Goal: Ask a question: Seek information or help from site administrators or community

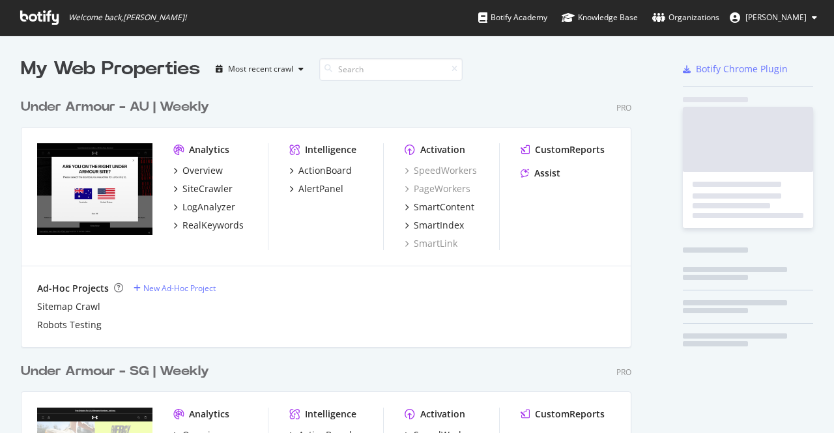
scroll to position [561, 611]
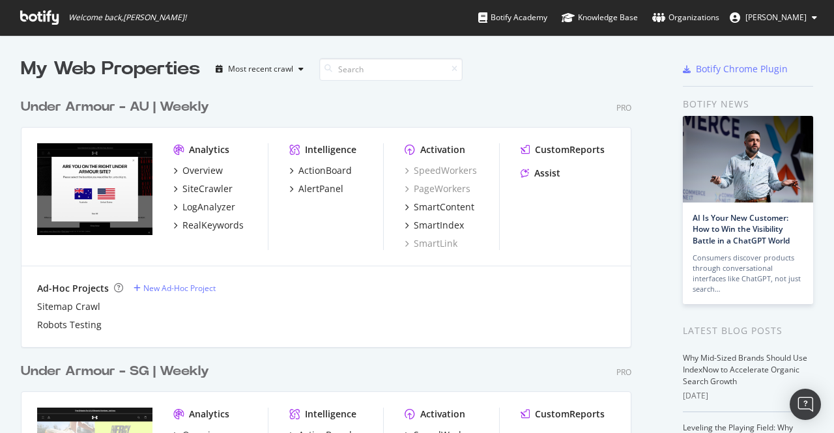
click at [790, 25] on button "[PERSON_NAME]" at bounding box center [774, 17] width 108 height 21
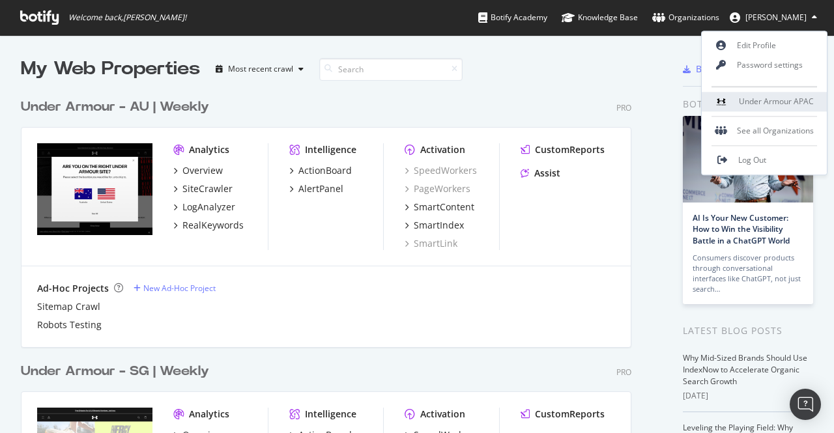
click at [769, 102] on span "Under Armour APAC" at bounding box center [776, 101] width 75 height 11
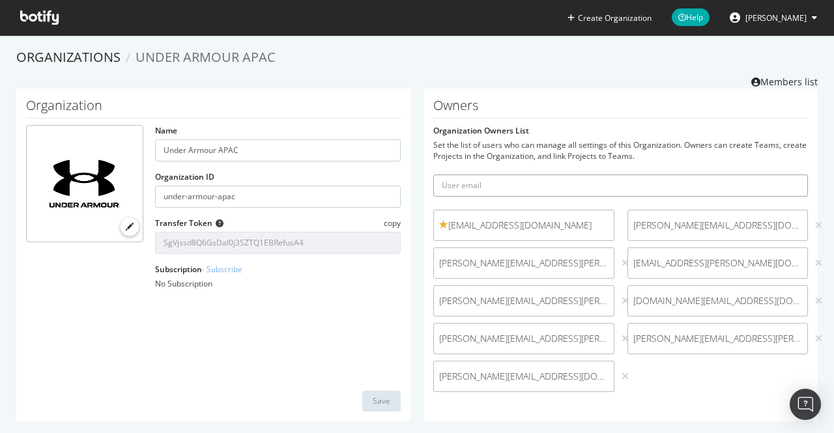
click at [493, 186] on input "text" at bounding box center [620, 186] width 375 height 22
click at [301, 357] on div "Organization Name Under Armour APAC Organization ID under-armour-apac Transfer …" at bounding box center [213, 255] width 394 height 333
click at [815, 264] on icon at bounding box center [818, 263] width 7 height 9
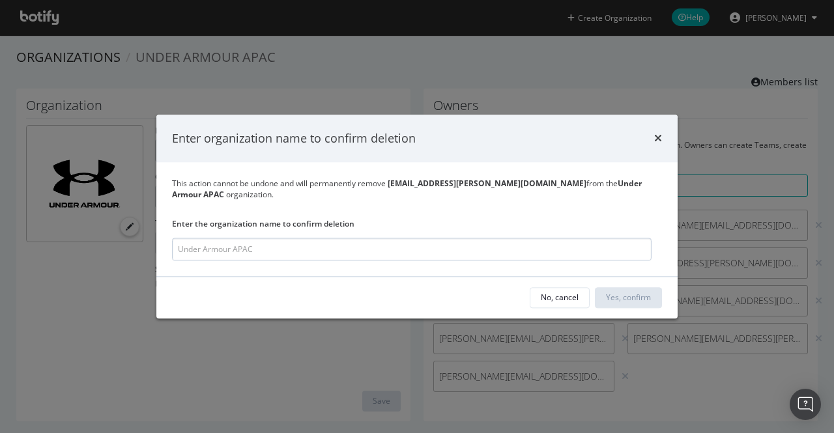
click at [300, 251] on input "modal" at bounding box center [412, 249] width 480 height 23
drag, startPoint x: 300, startPoint y: 251, endPoint x: 129, endPoint y: 250, distance: 170.8
click at [129, 250] on div "Enter organization name to confirm deletion This action cannot be undone and wi…" at bounding box center [417, 216] width 834 height 433
type input "Under Armour SAPAC"
click at [318, 277] on div "No, cancel Yes, confirm" at bounding box center [416, 298] width 521 height 42
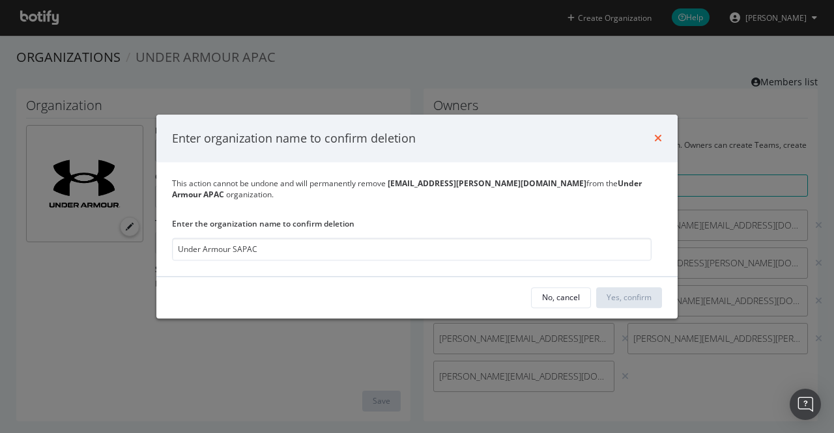
click at [657, 134] on icon "times" at bounding box center [658, 139] width 8 height 10
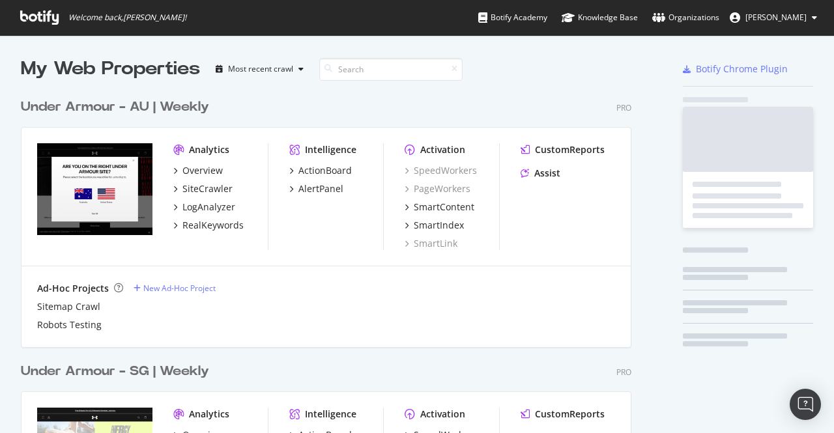
scroll to position [424, 814]
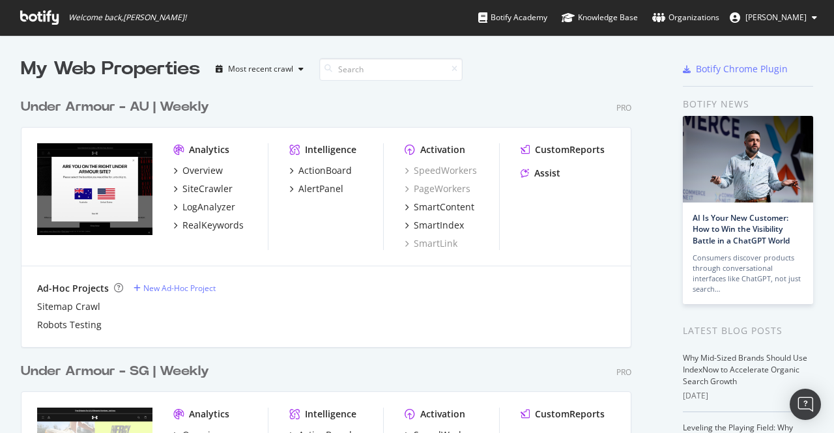
click at [791, 14] on span "[PERSON_NAME]" at bounding box center [776, 17] width 61 height 11
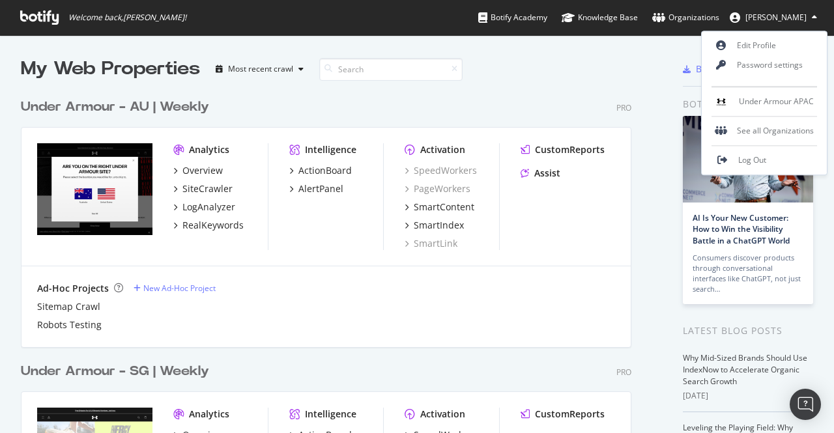
click at [585, 304] on div "Sitemap Crawl" at bounding box center [326, 307] width 578 height 13
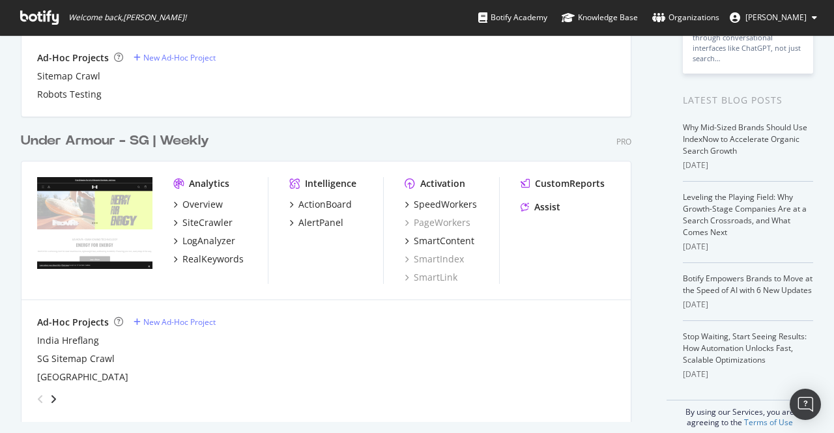
scroll to position [244, 0]
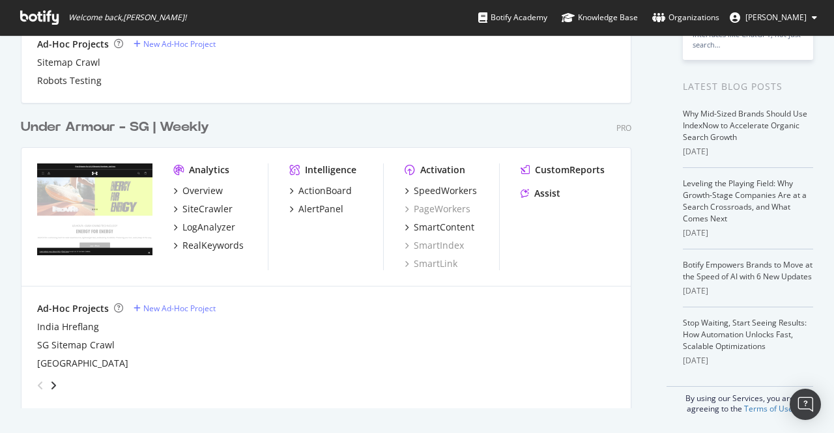
click at [788, 20] on span "[PERSON_NAME]" at bounding box center [776, 17] width 61 height 11
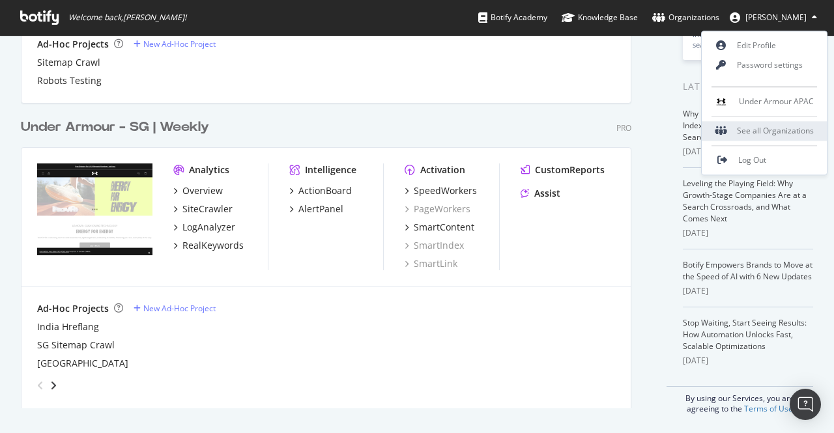
click at [750, 132] on div "See all Organizations" at bounding box center [764, 131] width 125 height 20
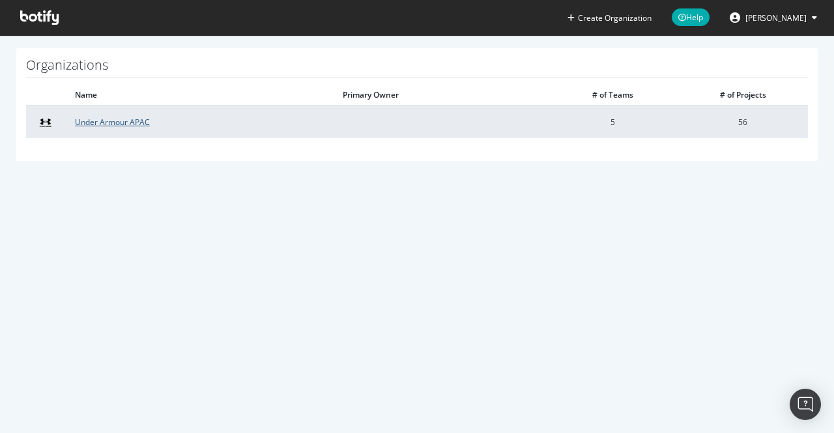
click at [120, 125] on link "Under Armour APAC" at bounding box center [112, 122] width 75 height 11
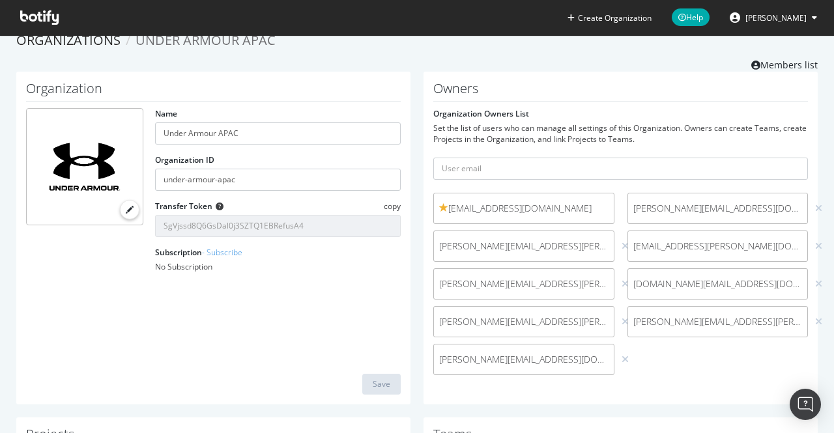
scroll to position [16, 0]
click at [499, 162] on input "text" at bounding box center [620, 169] width 375 height 22
click at [220, 324] on div "Organization Name Under Armour APAC Organization ID under-armour-apac Transfer …" at bounding box center [213, 238] width 394 height 333
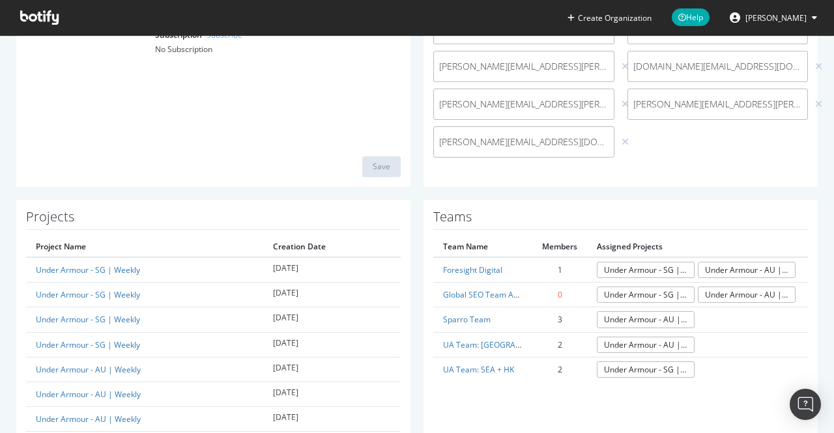
scroll to position [0, 0]
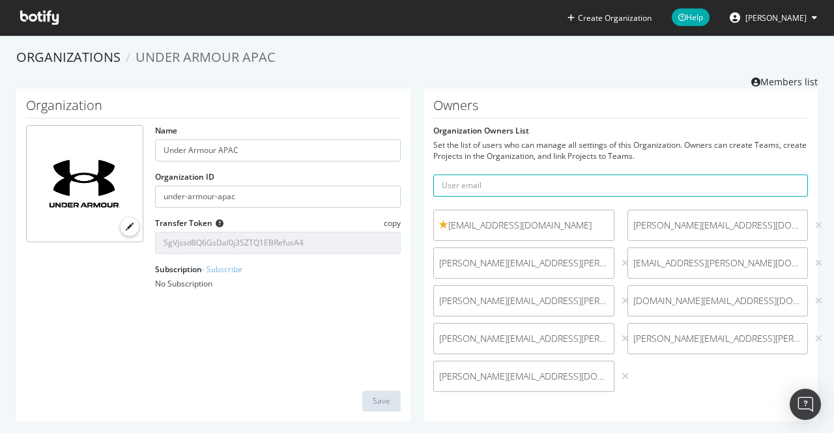
click at [40, 16] on icon at bounding box center [39, 17] width 38 height 14
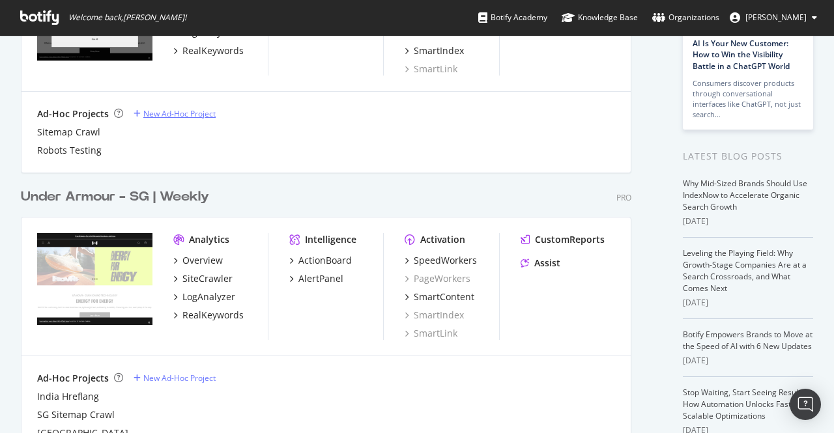
scroll to position [175, 0]
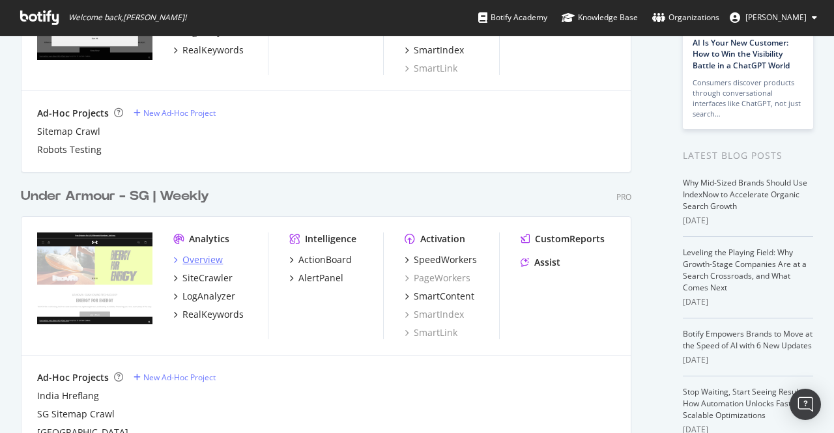
click at [210, 258] on div "Overview" at bounding box center [203, 260] width 40 height 13
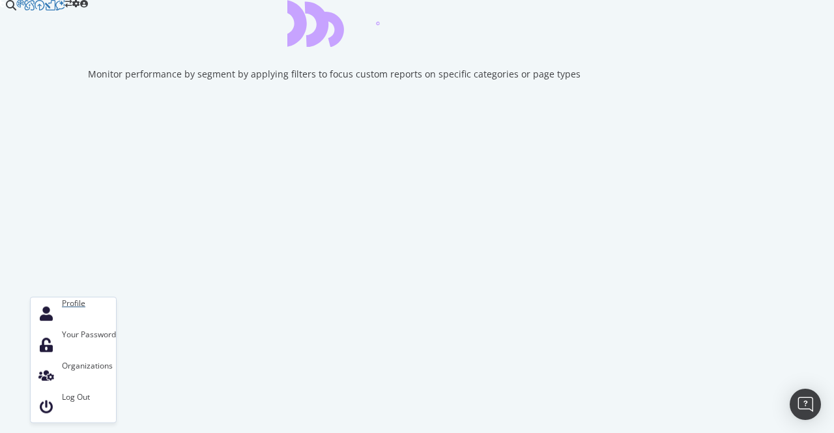
click at [89, 329] on div "Profile" at bounding box center [73, 313] width 85 height 31
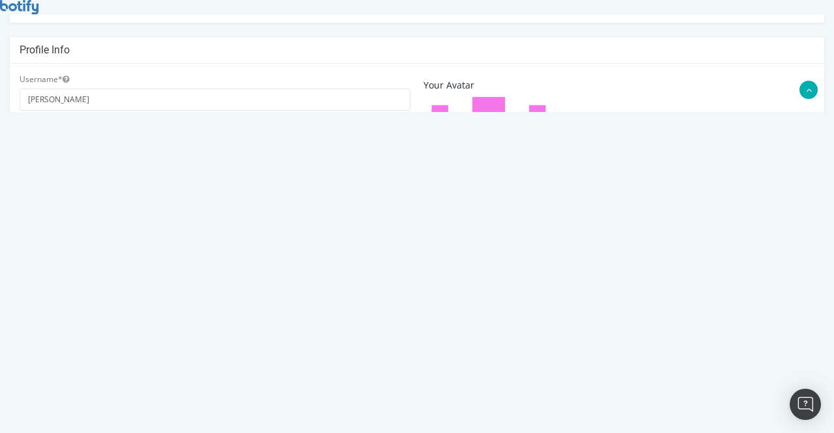
scroll to position [418, 0]
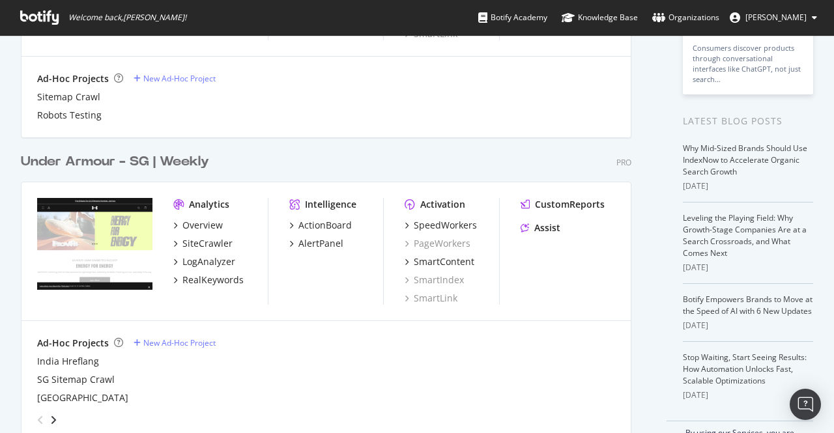
scroll to position [244, 0]
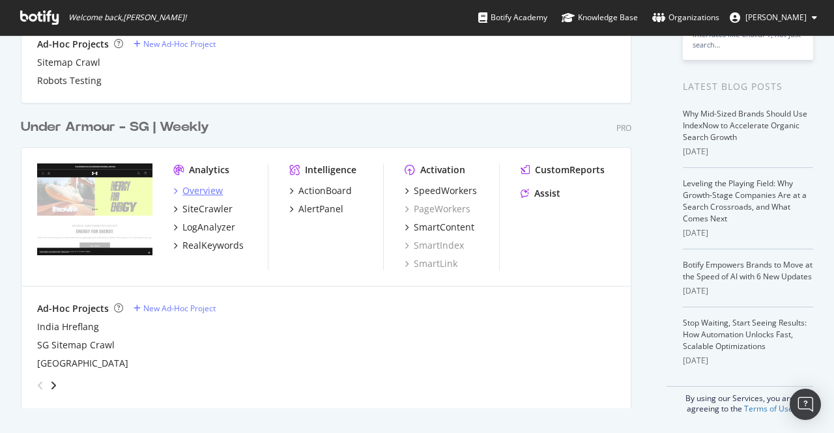
click at [201, 191] on div "Overview" at bounding box center [203, 190] width 40 height 13
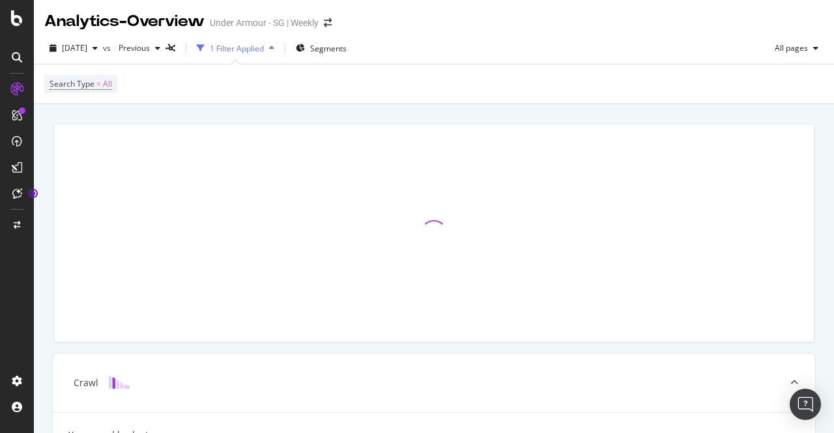
click at [17, 52] on icon at bounding box center [17, 57] width 10 height 10
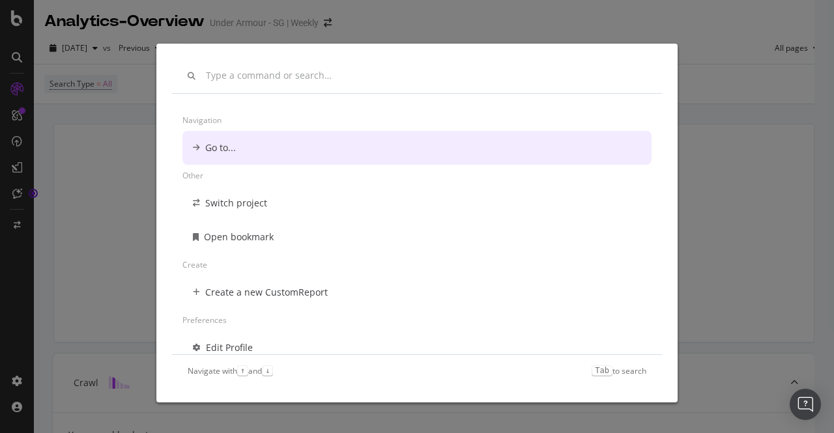
click at [80, 164] on div "Navigation Go to... Other Switch project Open bookmark Create Create a new Cust…" at bounding box center [417, 216] width 834 height 433
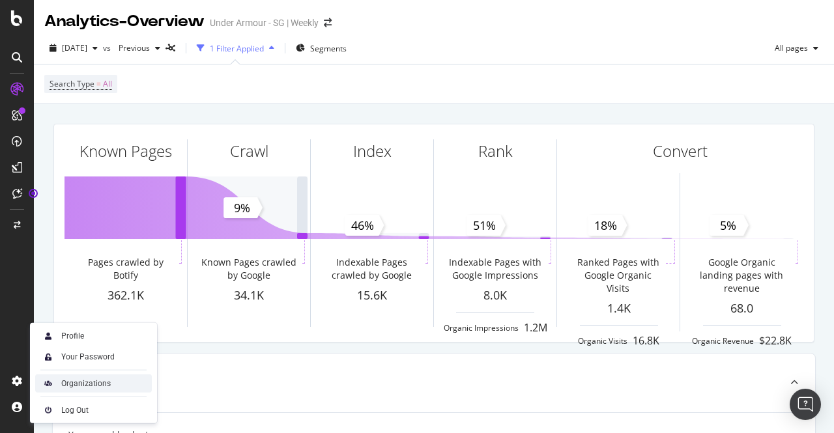
click at [93, 381] on div "Organizations" at bounding box center [86, 384] width 50 height 10
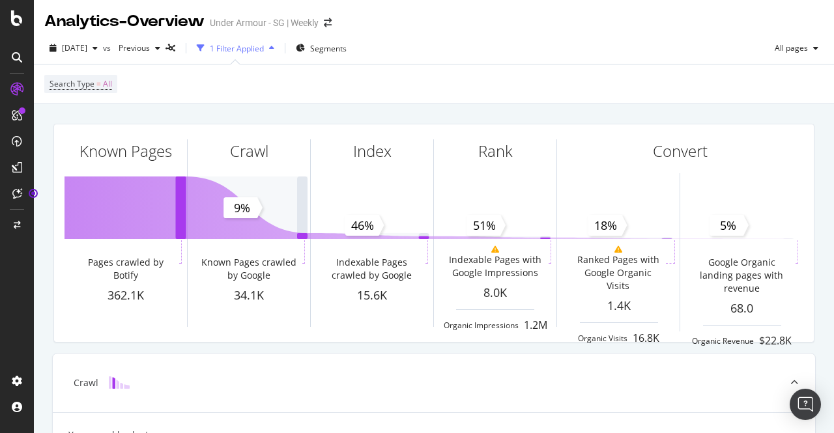
click at [18, 55] on icon at bounding box center [17, 57] width 10 height 10
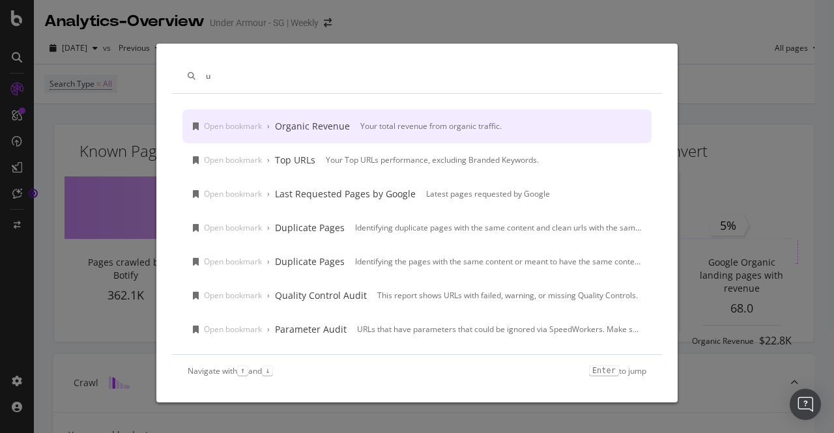
type input "u"
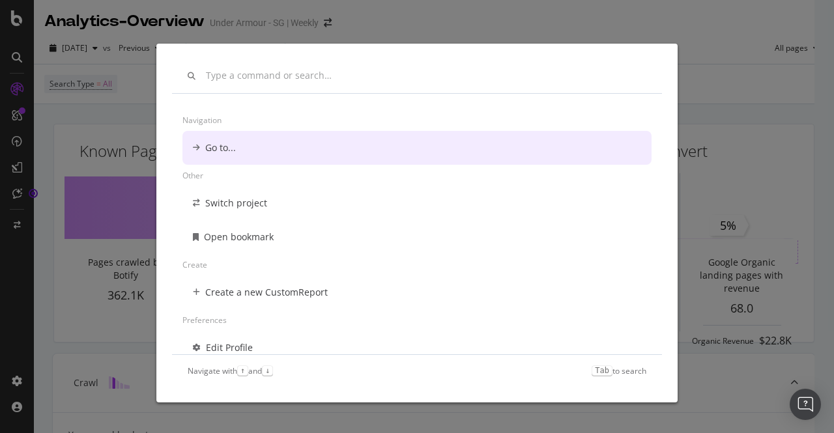
click at [4, 280] on div "Navigation Go to... Other Switch project Open bookmark Create Create a new Cust…" at bounding box center [417, 216] width 834 height 433
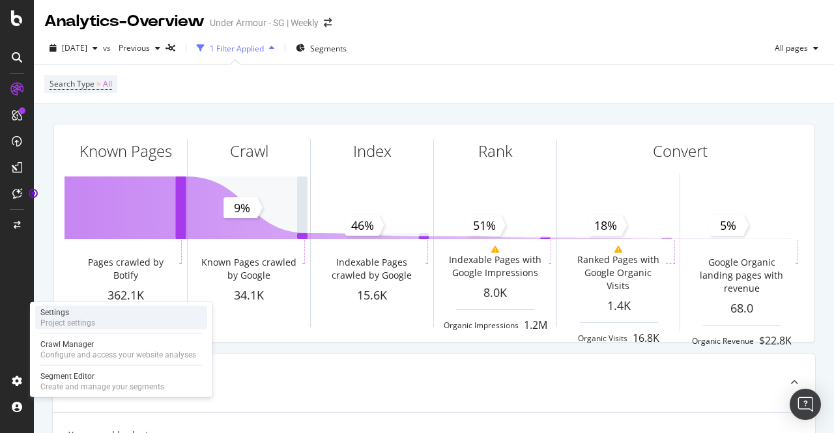
click at [102, 312] on div "Settings Project settings" at bounding box center [121, 317] width 172 height 23
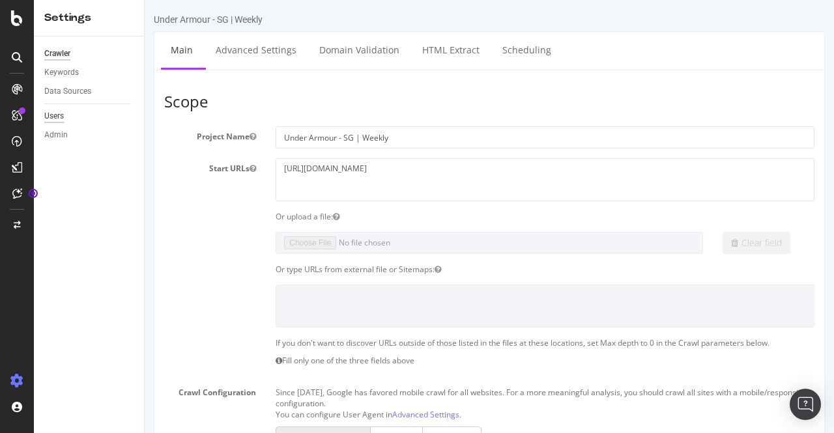
click at [52, 110] on div "Users" at bounding box center [54, 117] width 20 height 14
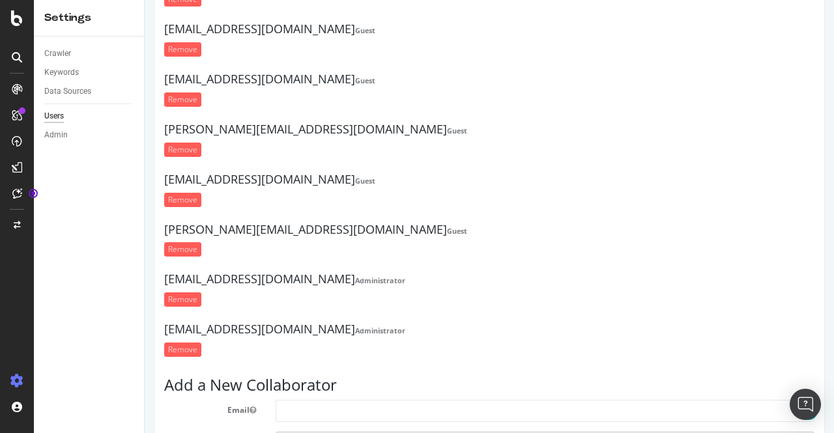
scroll to position [223, 0]
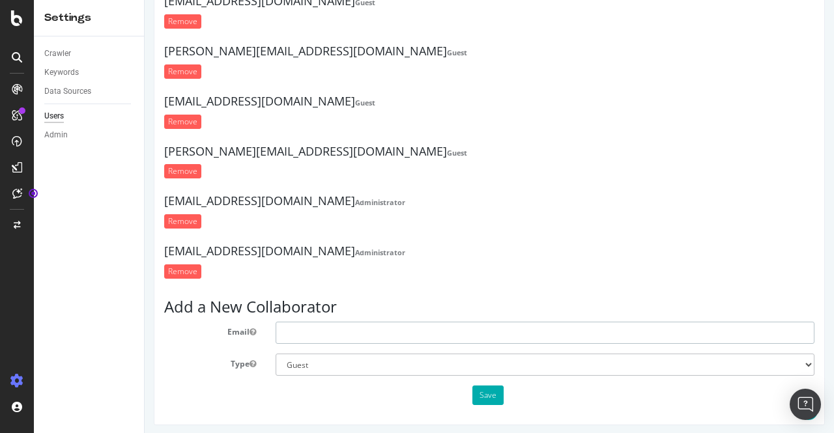
click at [344, 329] on input "text" at bounding box center [545, 333] width 539 height 22
type input "J"
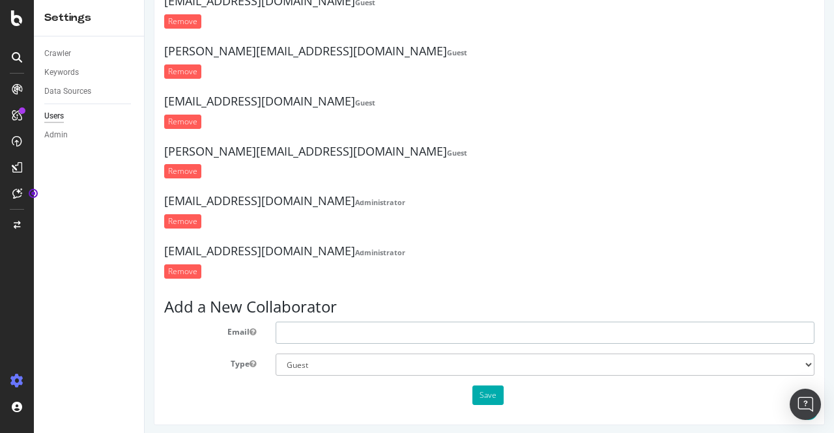
paste input "junncheng.liew@underarmour.com"
type input "junncheng.liew@underarmour.com"
click at [394, 356] on select "Administrator Guest" at bounding box center [545, 365] width 539 height 22
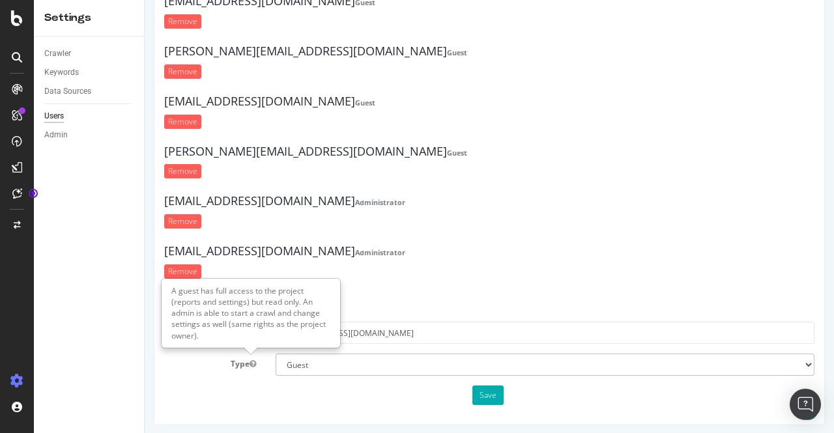
click at [214, 360] on label "Type" at bounding box center [209, 362] width 111 height 16
click at [250, 360] on button "Type" at bounding box center [253, 364] width 7 height 11
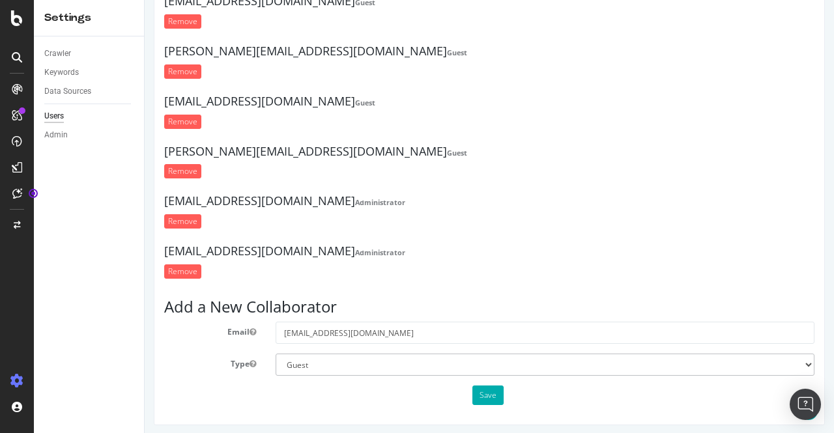
click at [498, 391] on div "Save" at bounding box center [489, 396] width 670 height 20
click at [486, 391] on button "Save" at bounding box center [488, 396] width 31 height 20
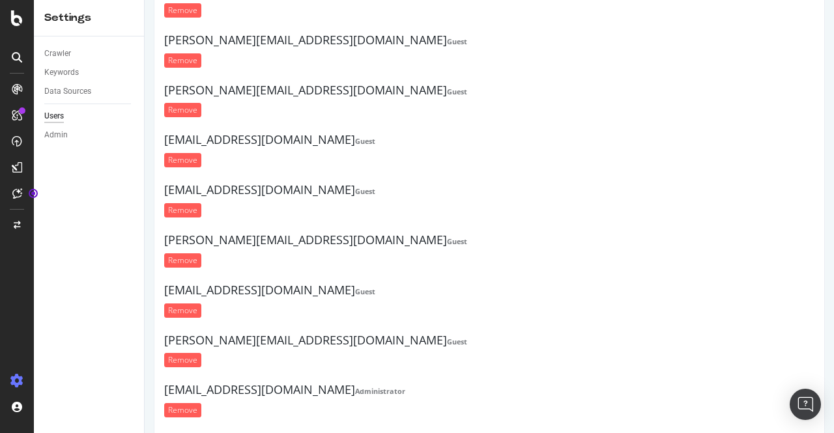
scroll to position [0, 0]
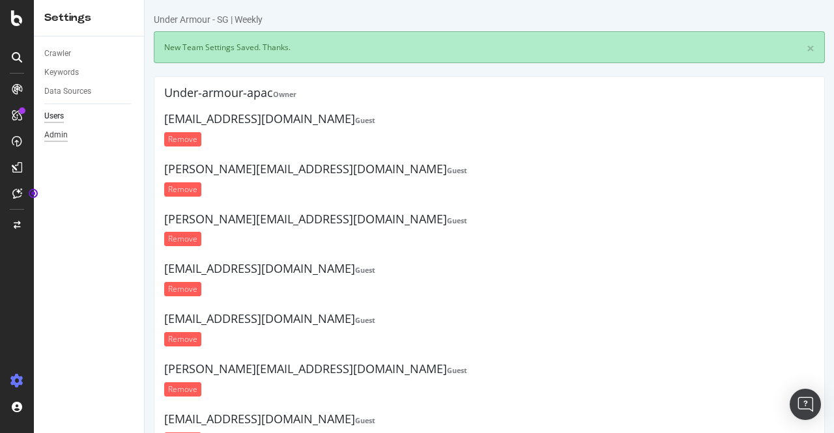
click at [57, 140] on div "Admin" at bounding box center [55, 135] width 23 height 14
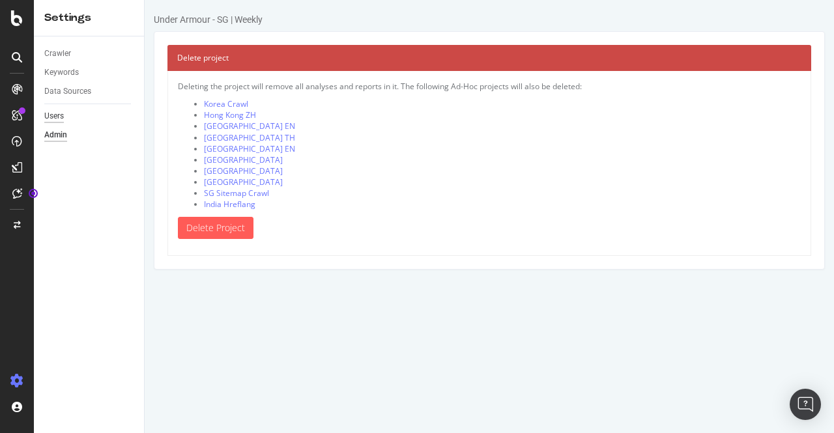
click at [61, 119] on div "Users" at bounding box center [54, 117] width 20 height 14
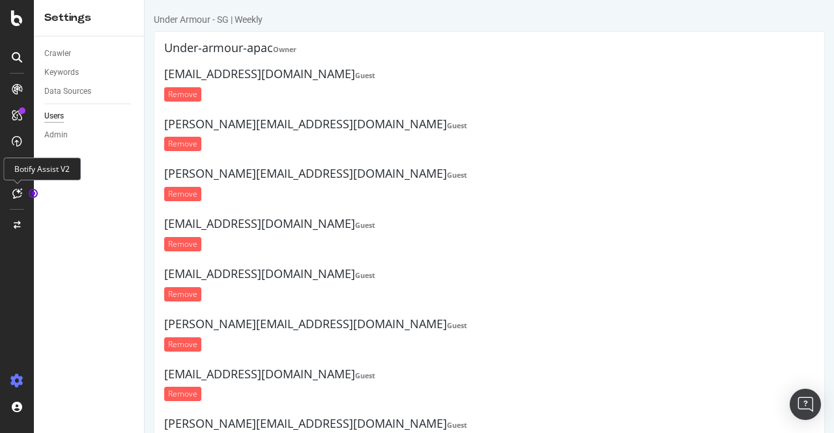
click at [16, 197] on icon at bounding box center [17, 193] width 10 height 10
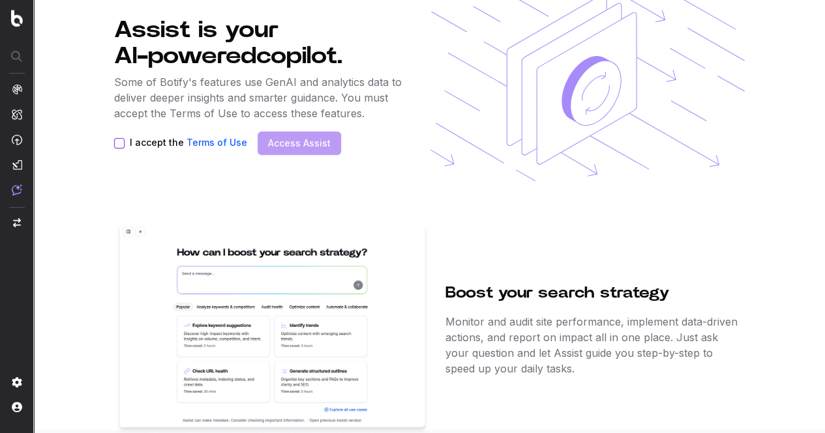
scroll to position [4, 0]
click at [117, 138] on button "I accept the Terms of Use" at bounding box center [119, 143] width 10 height 10
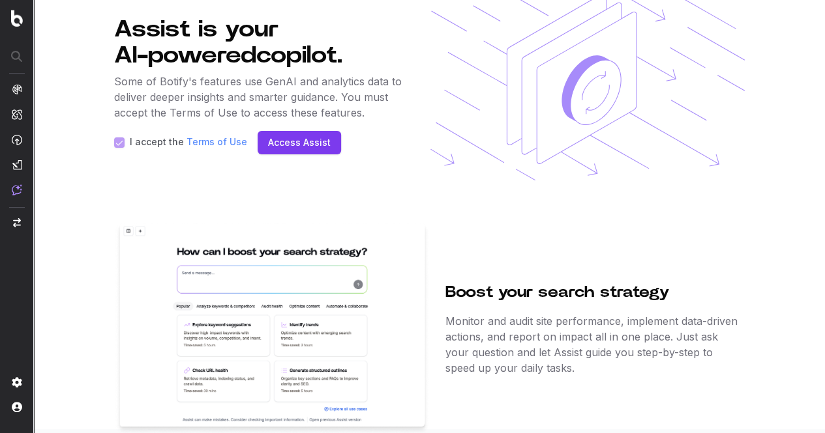
click at [309, 144] on link "Access Assist" at bounding box center [299, 142] width 63 height 13
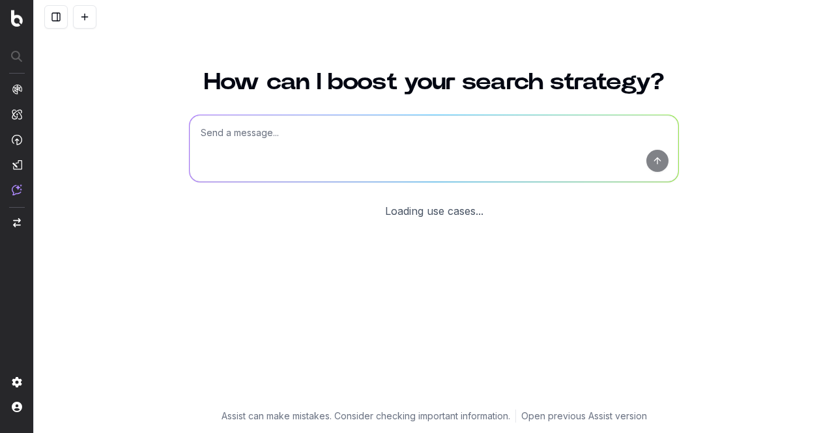
scroll to position [61, 0]
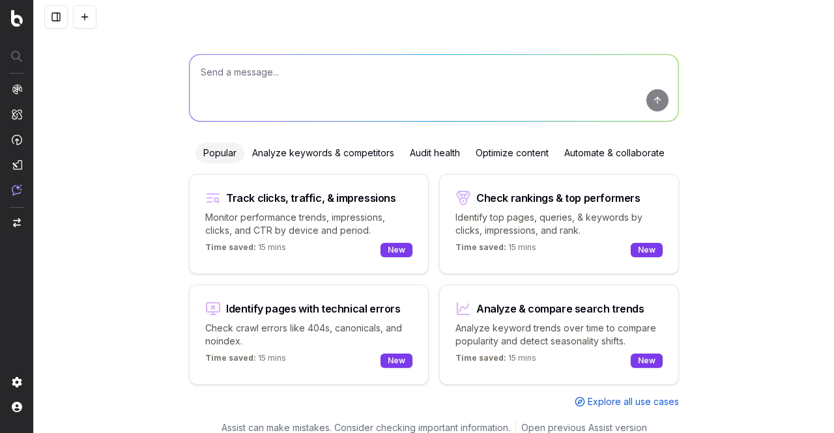
click at [381, 101] on textarea at bounding box center [434, 88] width 489 height 66
paste textarea "https://www.underarmour.com.sg/en-sg/c/project-rock/?start=36&sz=12"
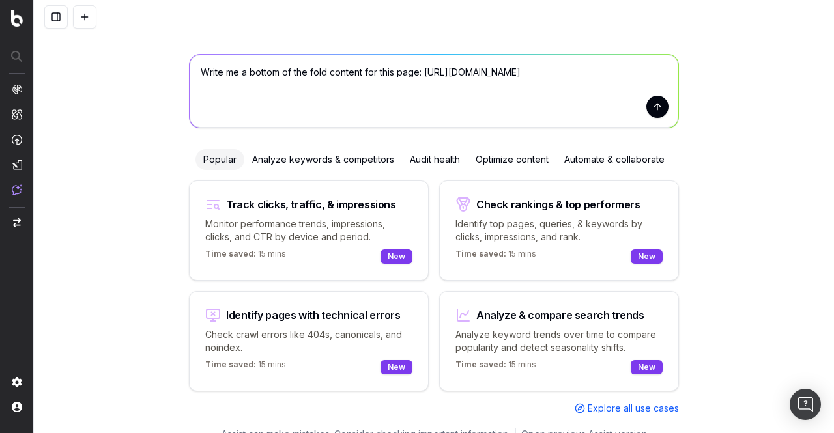
click at [374, 86] on textarea "Write me a bottom of the fold content for this page: https://www.underarmour.co…" at bounding box center [434, 91] width 489 height 73
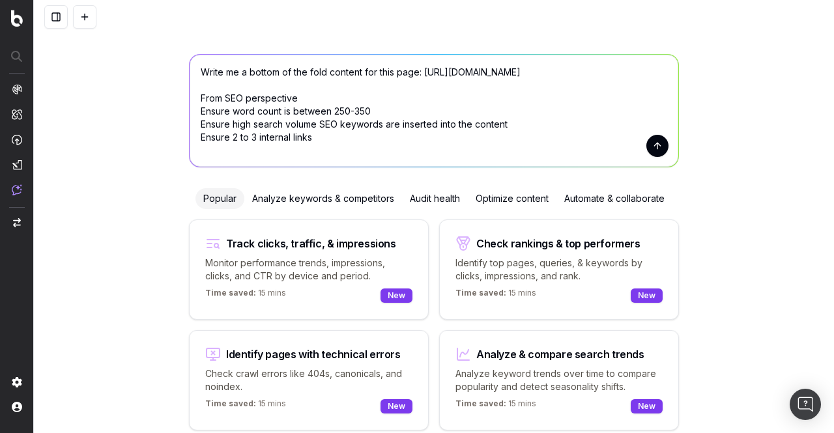
click at [549, 163] on textarea "Write me a bottom of the fold content for this page: https://www.underarmour.co…" at bounding box center [434, 111] width 489 height 112
click at [548, 152] on textarea "Write me a bottom of the fold content for this page: https://www.underarmour.co…" at bounding box center [434, 111] width 489 height 112
type textarea "Write me a bottom of the fold content for this page: https://www.underarmour.co…"
click at [648, 149] on button "submit" at bounding box center [658, 146] width 22 height 22
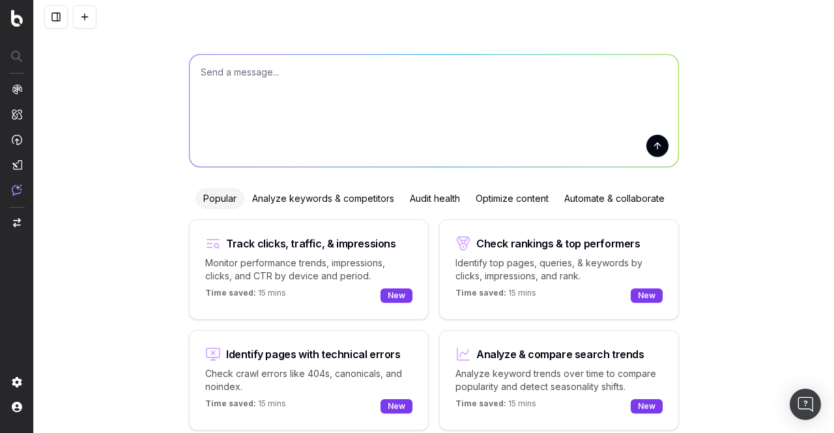
scroll to position [0, 0]
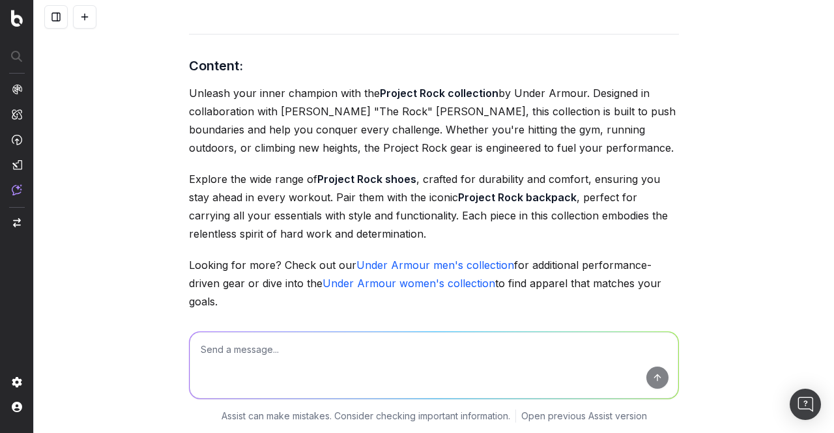
scroll to position [249, 0]
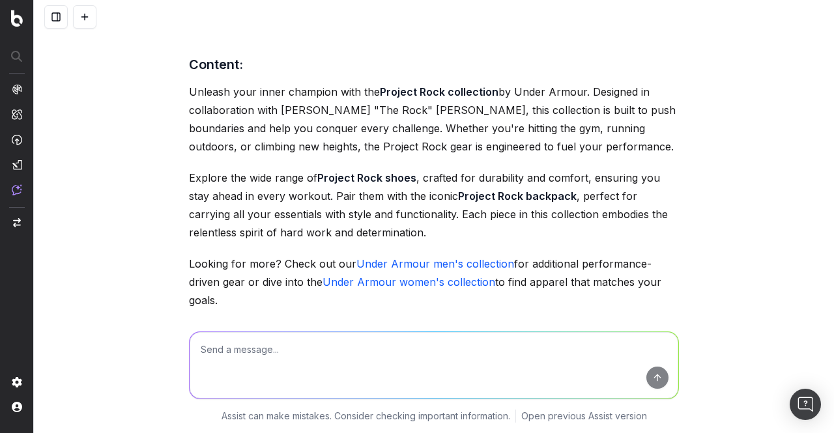
click at [323, 354] on textarea at bounding box center [434, 365] width 489 height 66
type textarea "With the above content, insert product benefits to entice user to purchase."
click at [649, 371] on button "submit" at bounding box center [658, 378] width 22 height 22
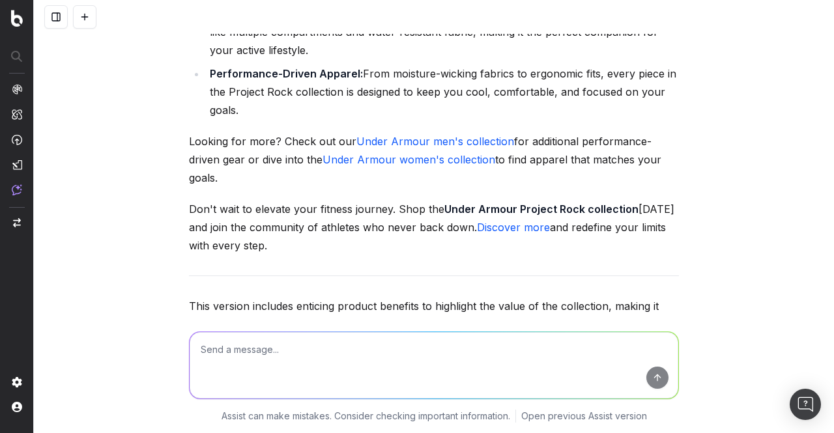
scroll to position [1127, 0]
click at [429, 357] on textarea at bounding box center [434, 365] width 489 height 66
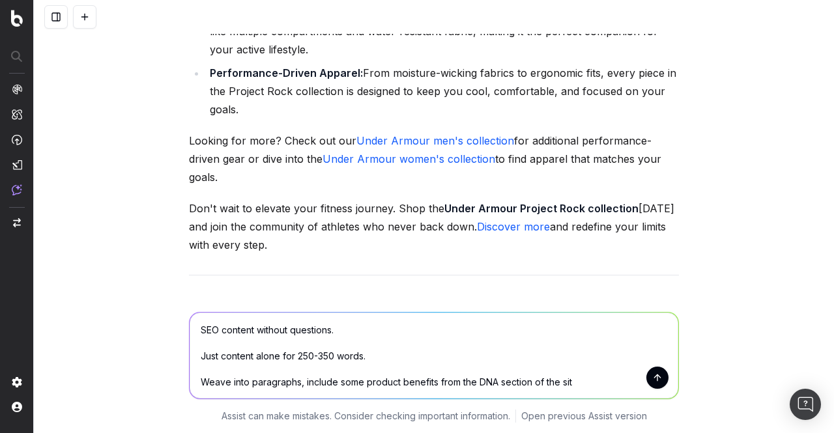
type textarea "SEO content without questions. Just content alone for 250-350 words. Weave into…"
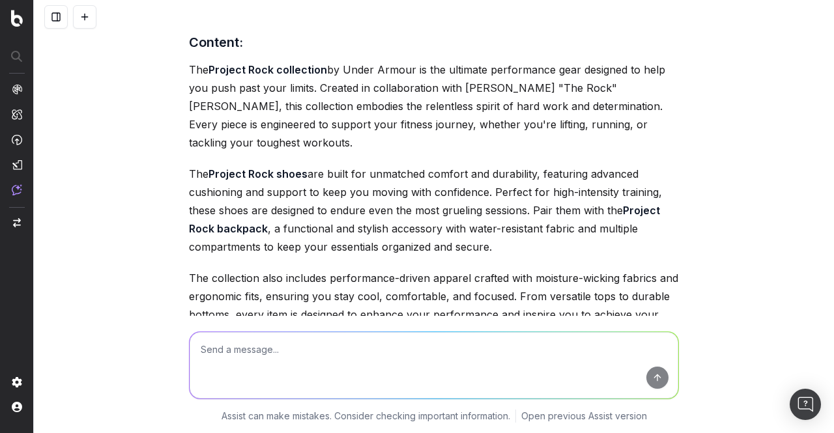
scroll to position [1712, 0]
click at [245, 351] on textarea at bounding box center [434, 365] width 489 height 66
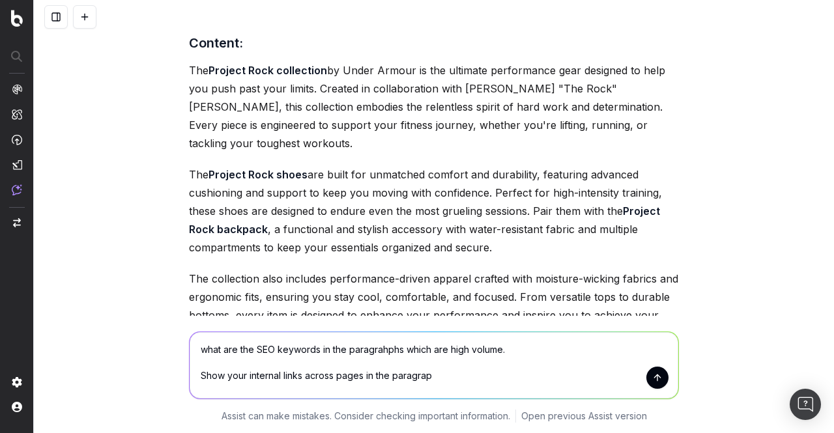
type textarea "what are the SEO keywords in the paragrahphs which are high volume. Show your i…"
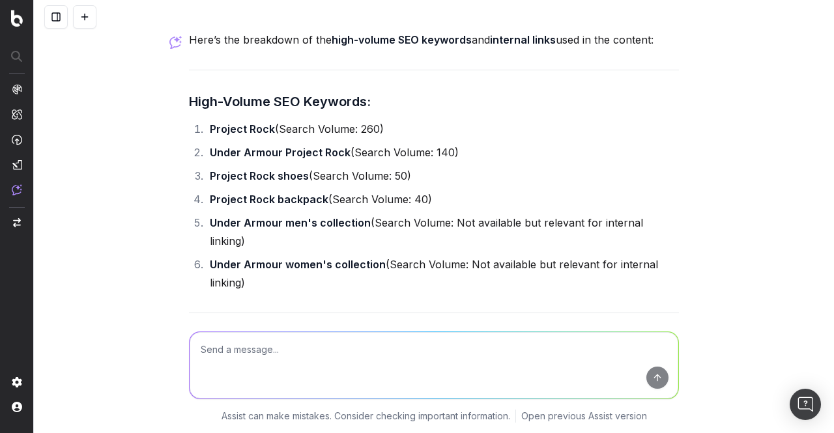
scroll to position [2338, 0]
click at [353, 383] on textarea at bounding box center [434, 365] width 489 height 66
type textarea "are there non-branded seo keywords we can use in the paraprahs. weave them in"
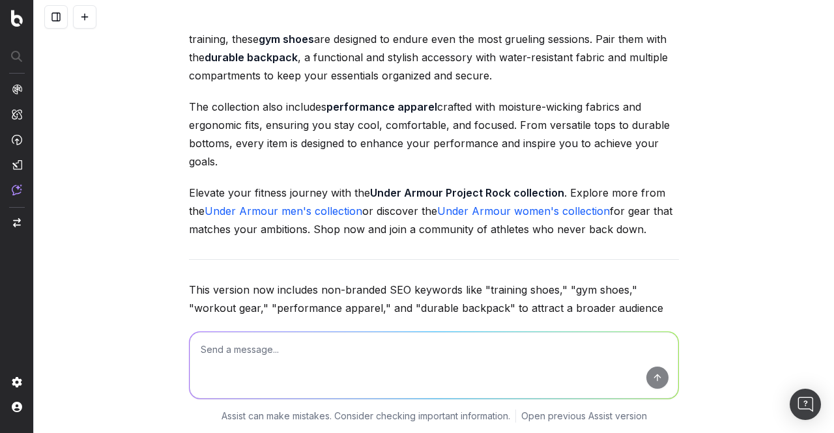
scroll to position [3375, 0]
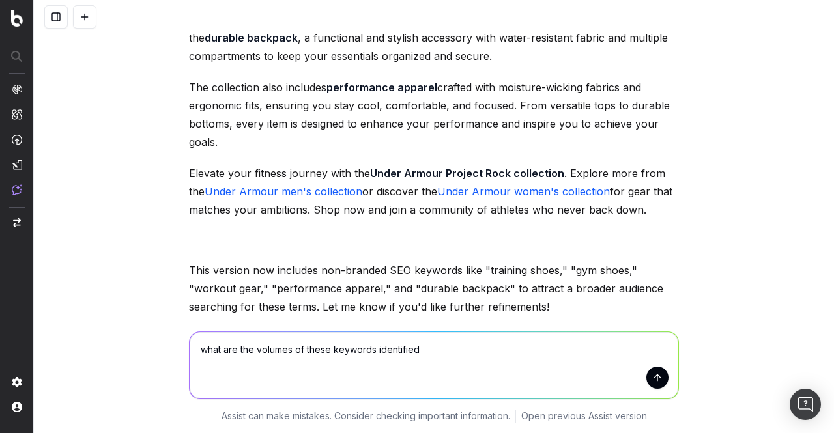
type textarea "what are the volumes of these keywords identified"
click at [654, 389] on button "submit" at bounding box center [658, 378] width 22 height 22
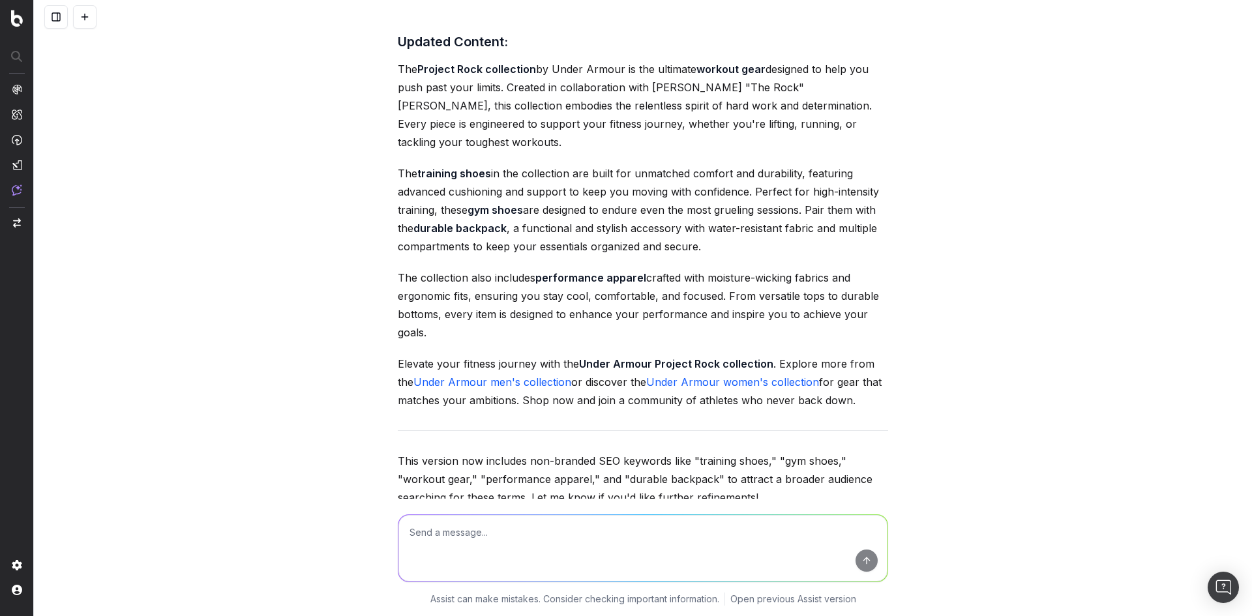
scroll to position [3184, 0]
